Goal: Task Accomplishment & Management: Complete application form

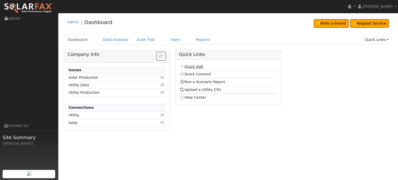
click at [186, 67] on link "Quick Add" at bounding box center [191, 66] width 23 height 4
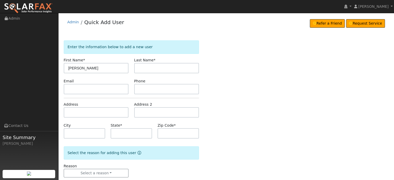
type input "Tony"
click at [152, 66] on input "text" at bounding box center [166, 68] width 65 height 10
type input "Bradig"
click at [68, 111] on input "text" at bounding box center [96, 112] width 65 height 10
click at [70, 110] on input "text" at bounding box center [96, 112] width 65 height 10
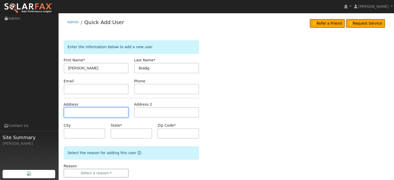
paste input "15386 sunshine springs place"
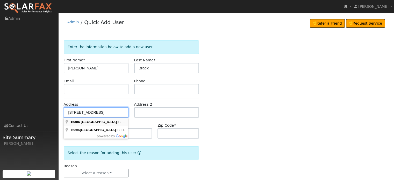
type input "15386 Sunshine Springs Place"
type input "Grass Valley"
type input "CA"
type input "95945"
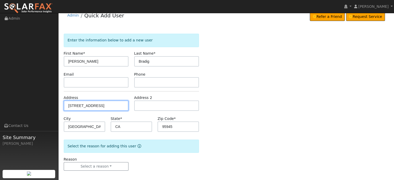
scroll to position [10, 0]
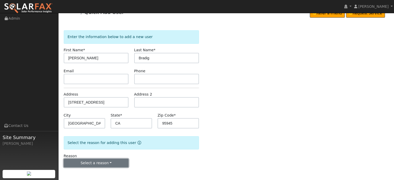
click at [93, 162] on button "Select a reason" at bounding box center [96, 163] width 65 height 9
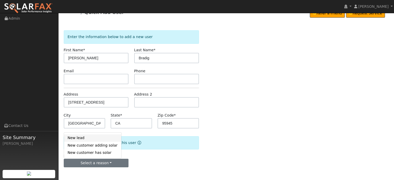
click at [82, 139] on link "New lead" at bounding box center [92, 137] width 57 height 7
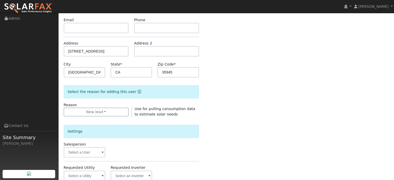
scroll to position [155, 0]
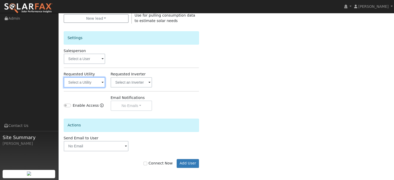
click at [76, 83] on input "text" at bounding box center [84, 82] width 41 height 10
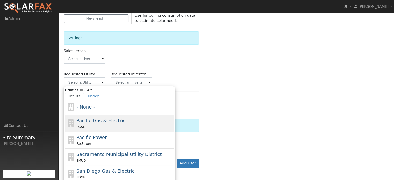
click at [91, 121] on span "Pacific Gas & Electric" at bounding box center [100, 120] width 49 height 5
type input "Pacific Gas & Electric"
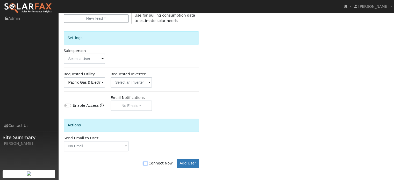
click at [147, 163] on input "Connect Now" at bounding box center [145, 164] width 4 height 4
checkbox input "true"
click at [187, 163] on button "Add User" at bounding box center [188, 163] width 23 height 9
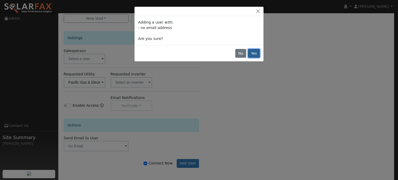
click at [258, 55] on button "Yes" at bounding box center [254, 53] width 12 height 9
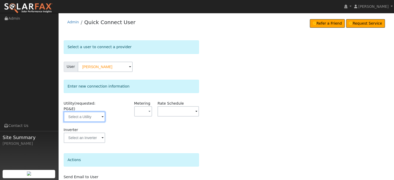
click at [80, 113] on input "text" at bounding box center [84, 117] width 41 height 10
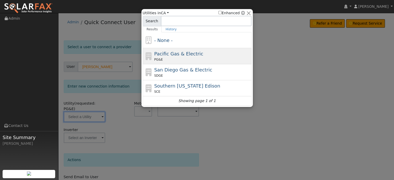
click at [163, 60] on div "PG&E" at bounding box center [202, 59] width 96 height 5
type input "PG&E"
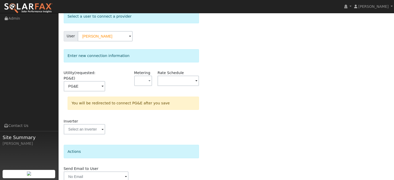
scroll to position [48, 0]
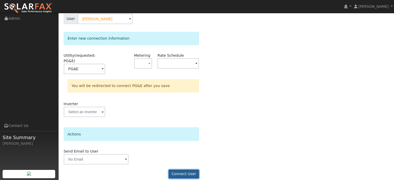
click at [183, 170] on button "Connect User" at bounding box center [184, 174] width 31 height 9
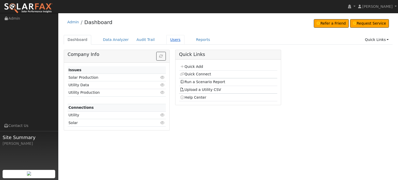
click at [166, 39] on link "Users" at bounding box center [175, 40] width 18 height 10
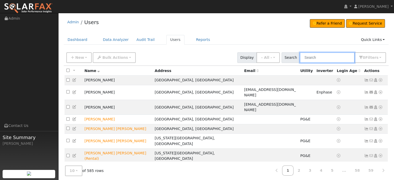
click at [324, 57] on input "text" at bounding box center [326, 57] width 55 height 11
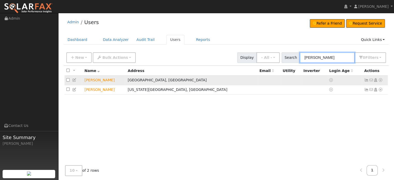
type input "tony"
click at [381, 79] on icon at bounding box center [380, 80] width 5 height 4
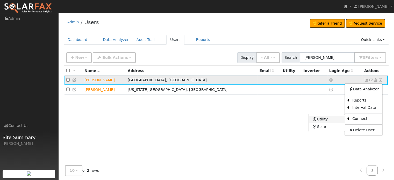
click at [325, 119] on link "Utility" at bounding box center [327, 119] width 36 height 7
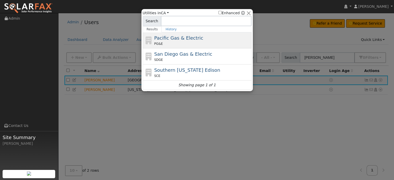
click at [184, 38] on span "Pacific Gas & Electric" at bounding box center [178, 37] width 49 height 5
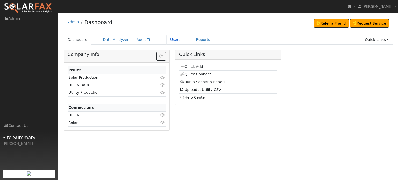
click at [170, 39] on link "Users" at bounding box center [175, 40] width 18 height 10
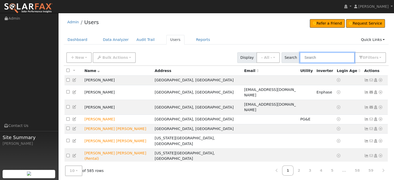
click at [315, 56] on input "text" at bounding box center [326, 57] width 55 height 11
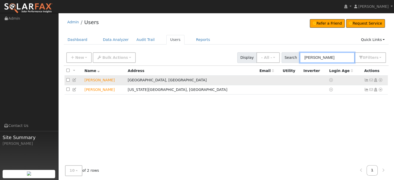
type input "tony"
click at [381, 80] on icon at bounding box center [380, 80] width 5 height 4
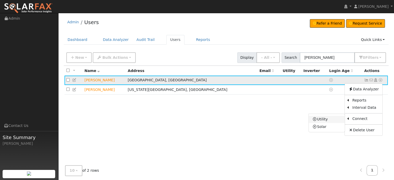
click at [322, 119] on link "Utility" at bounding box center [327, 119] width 36 height 7
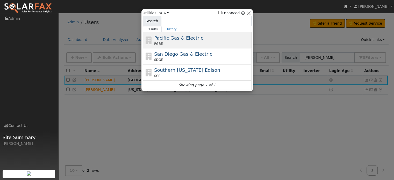
click at [170, 42] on div "PG&E" at bounding box center [202, 43] width 96 height 5
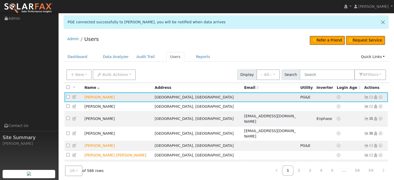
click at [366, 96] on icon at bounding box center [366, 97] width 5 height 4
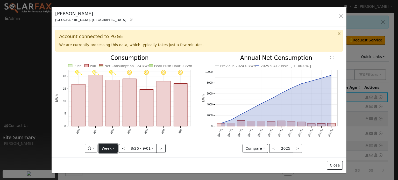
click at [113, 147] on button "Week" at bounding box center [108, 148] width 19 height 9
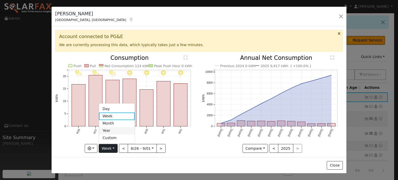
click at [110, 130] on link "Year" at bounding box center [117, 130] width 36 height 7
type input "[DATE]"
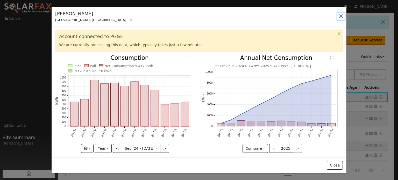
click at [341, 17] on button "button" at bounding box center [340, 16] width 7 height 7
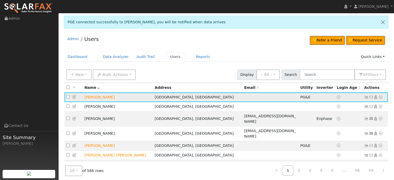
click at [380, 97] on icon at bounding box center [380, 97] width 5 height 4
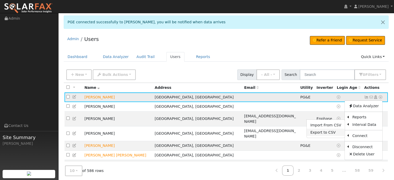
click at [329, 133] on link "Export to CSV" at bounding box center [325, 132] width 38 height 7
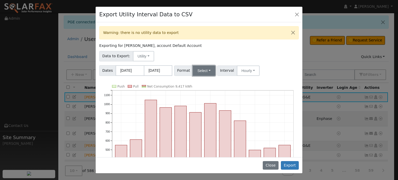
click at [204, 71] on button "Select" at bounding box center [204, 70] width 23 height 10
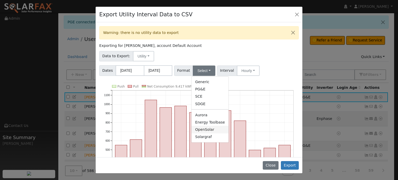
click at [201, 131] on link "OpenSolar" at bounding box center [209, 129] width 37 height 7
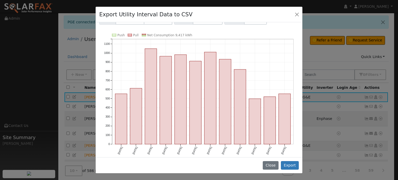
scroll to position [53, 0]
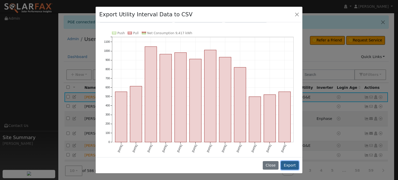
click at [290, 165] on button "Export" at bounding box center [290, 165] width 18 height 9
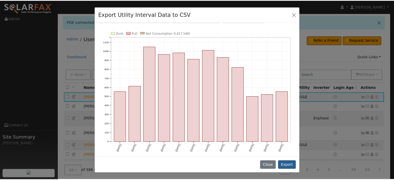
scroll to position [0, 0]
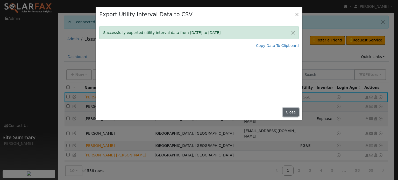
click at [290, 112] on button "Close" at bounding box center [290, 112] width 16 height 9
